Goal: Task Accomplishment & Management: Use online tool/utility

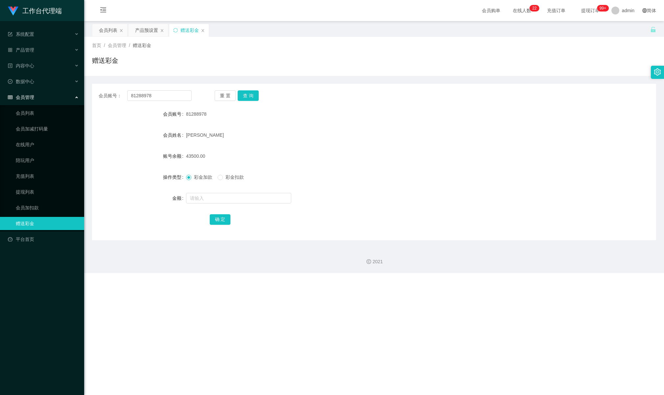
drag, startPoint x: 0, startPoint y: 0, endPoint x: 254, endPoint y: 95, distance: 271.0
click at [253, 95] on button "查 询" at bounding box center [248, 95] width 21 height 11
click at [140, 32] on div "产品预设置" at bounding box center [146, 30] width 23 height 13
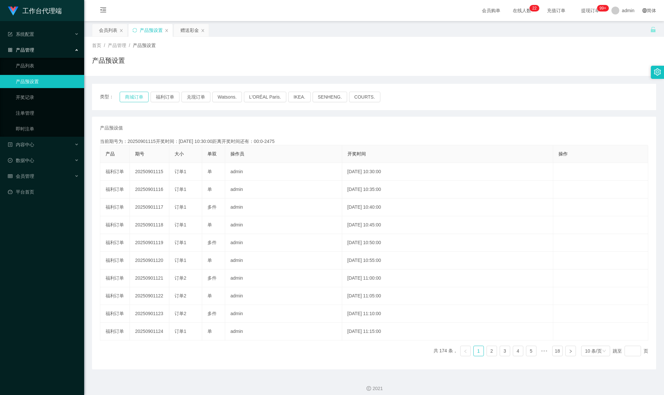
click at [142, 101] on button "商城订单" at bounding box center [134, 97] width 29 height 11
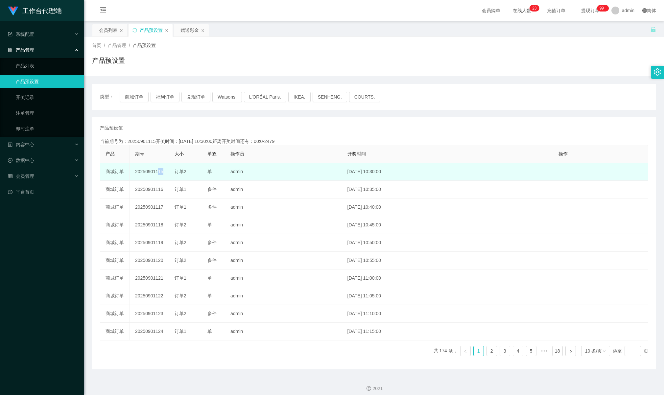
drag, startPoint x: 170, startPoint y: 170, endPoint x: 155, endPoint y: 173, distance: 15.7
click at [155, 173] on tr "商城订单 20250901115 订单2 单 admin [DATE] 10:30:00 编 辑 限制投注" at bounding box center [374, 172] width 548 height 18
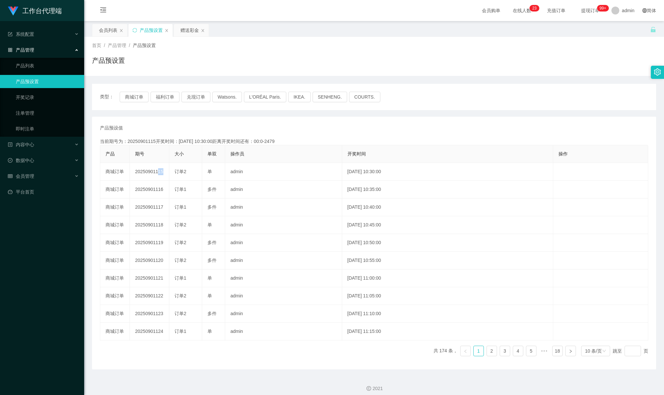
copy td "115"
click at [183, 33] on div "赠送彩金" at bounding box center [190, 30] width 18 height 13
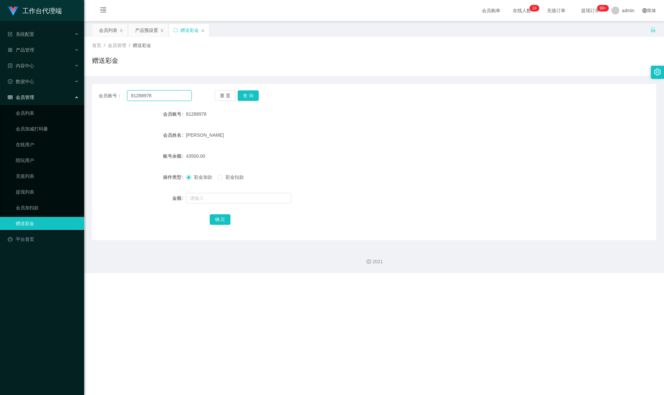
click at [179, 95] on input "81288978" at bounding box center [159, 95] width 64 height 11
paste input "169144682"
type input "169144682"
click at [251, 91] on button "查 询" at bounding box center [248, 95] width 21 height 11
click at [243, 94] on button "查 询" at bounding box center [248, 95] width 21 height 11
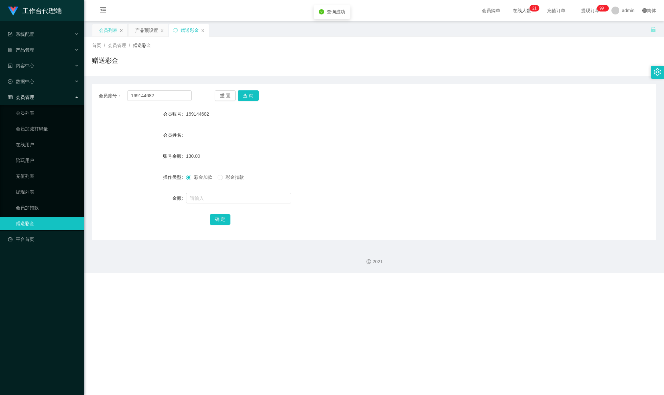
click at [106, 35] on div "会员列表" at bounding box center [108, 30] width 18 height 13
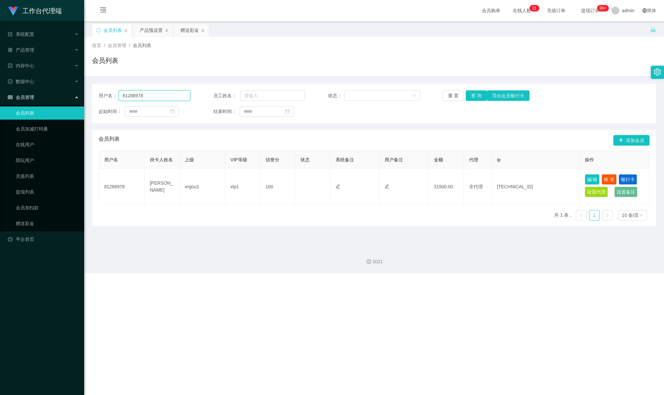
click at [161, 96] on input "81288978" at bounding box center [155, 95] width 72 height 11
paste input "169144682"
type input "169144682"
click at [471, 92] on button "查 询" at bounding box center [476, 95] width 21 height 11
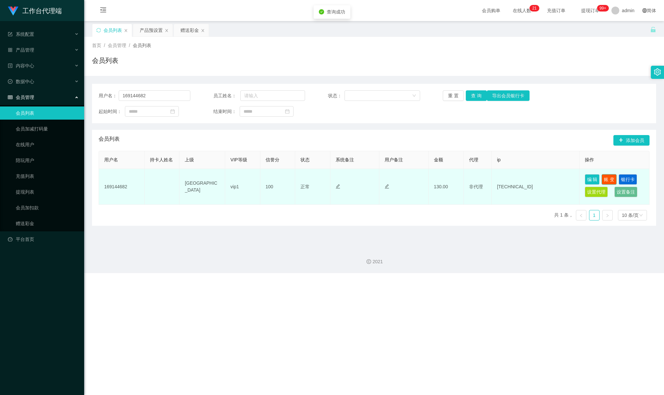
click at [611, 178] on button "账 变" at bounding box center [609, 179] width 15 height 11
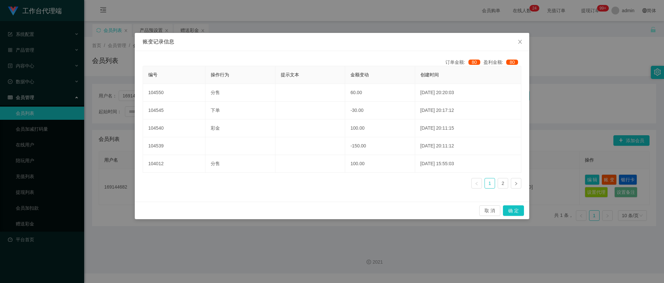
click at [112, 123] on div "账变记录信息 订单金额: 80 盈利金额: 80 编号 操作行为 提示文本 金额变动 创建时间 104550 分售 60.00 [DATE] 20:20:03…" at bounding box center [332, 141] width 664 height 283
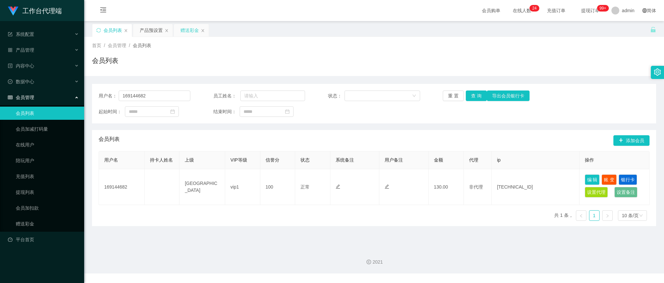
click at [176, 29] on div "赠送彩金" at bounding box center [191, 30] width 35 height 13
click at [186, 33] on div "赠送彩金" at bounding box center [190, 30] width 18 height 13
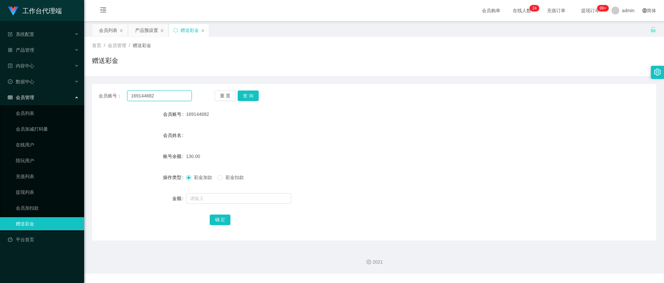
click at [165, 96] on input "169144682" at bounding box center [159, 95] width 64 height 11
click at [247, 96] on button "查 询" at bounding box center [248, 95] width 21 height 11
click at [213, 196] on input "text" at bounding box center [238, 198] width 105 height 11
type input "370"
click at [229, 224] on button "确 定" at bounding box center [220, 219] width 21 height 11
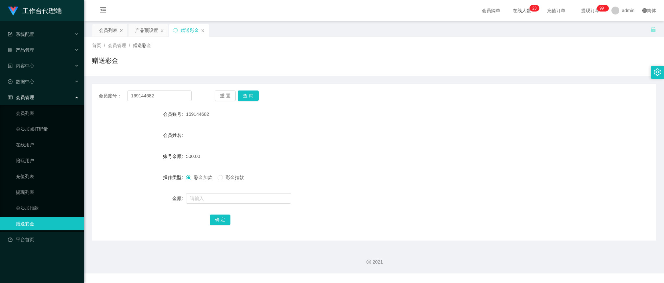
drag, startPoint x: 285, startPoint y: 213, endPoint x: 277, endPoint y: 216, distance: 8.9
click at [284, 214] on div "确 定" at bounding box center [374, 219] width 329 height 13
click at [248, 93] on button "查 询" at bounding box center [248, 95] width 21 height 11
drag, startPoint x: 251, startPoint y: 93, endPoint x: 249, endPoint y: 101, distance: 8.4
click at [251, 93] on button "查 询" at bounding box center [248, 95] width 21 height 11
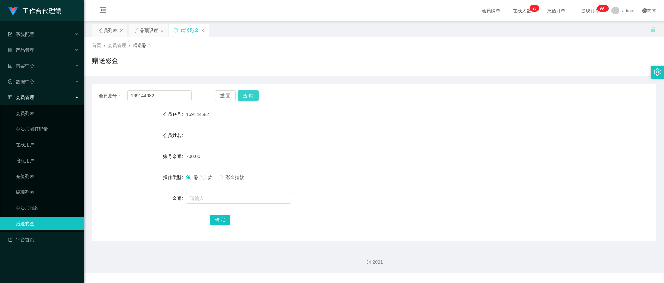
click at [240, 99] on button "查 询" at bounding box center [248, 95] width 21 height 11
